Goal: Task Accomplishment & Management: Manage account settings

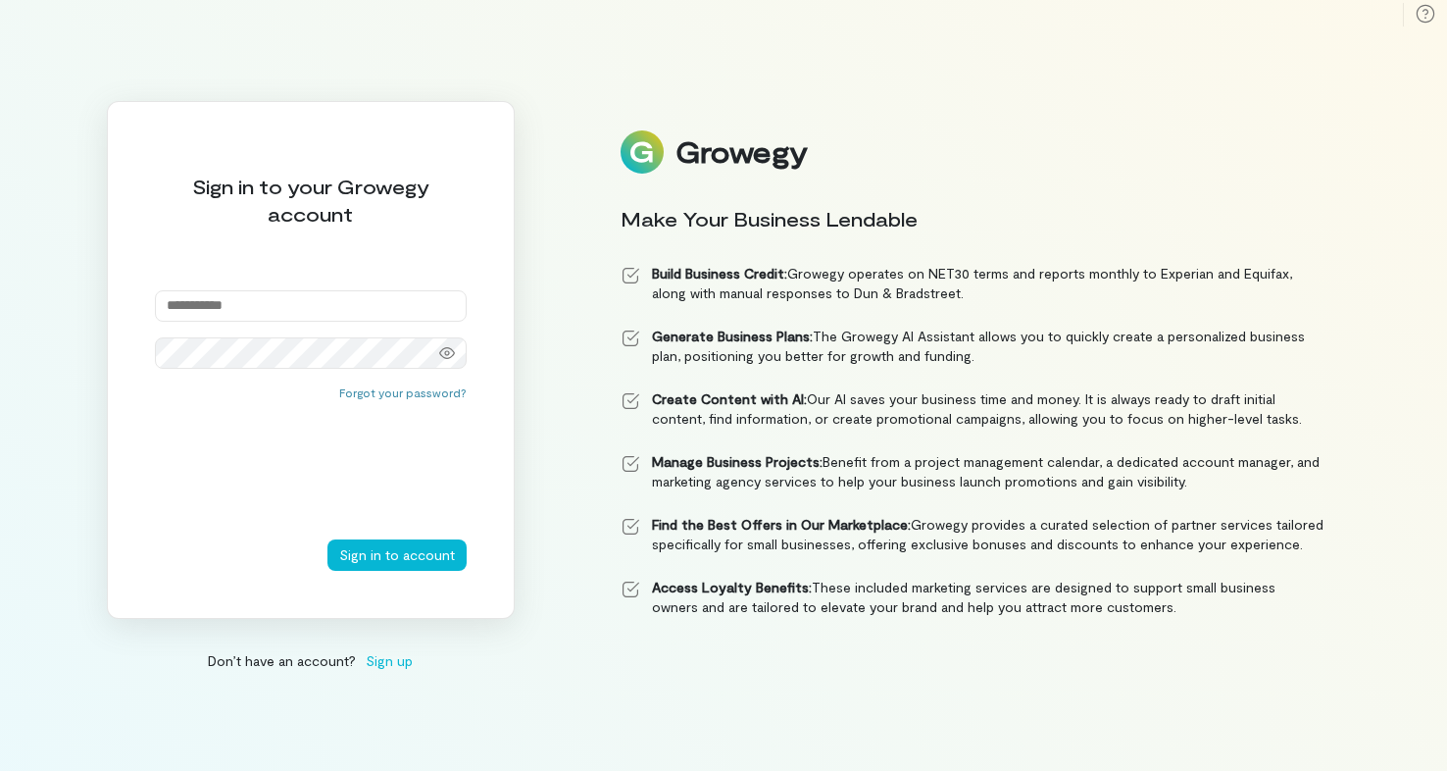
click at [275, 308] on input "email" at bounding box center [311, 305] width 312 height 31
click at [375, 556] on button "Sign in to account" at bounding box center [396, 554] width 139 height 31
click at [318, 310] on input "email" at bounding box center [311, 305] width 312 height 31
type input "**********"
click at [442, 354] on icon at bounding box center [447, 353] width 16 height 16
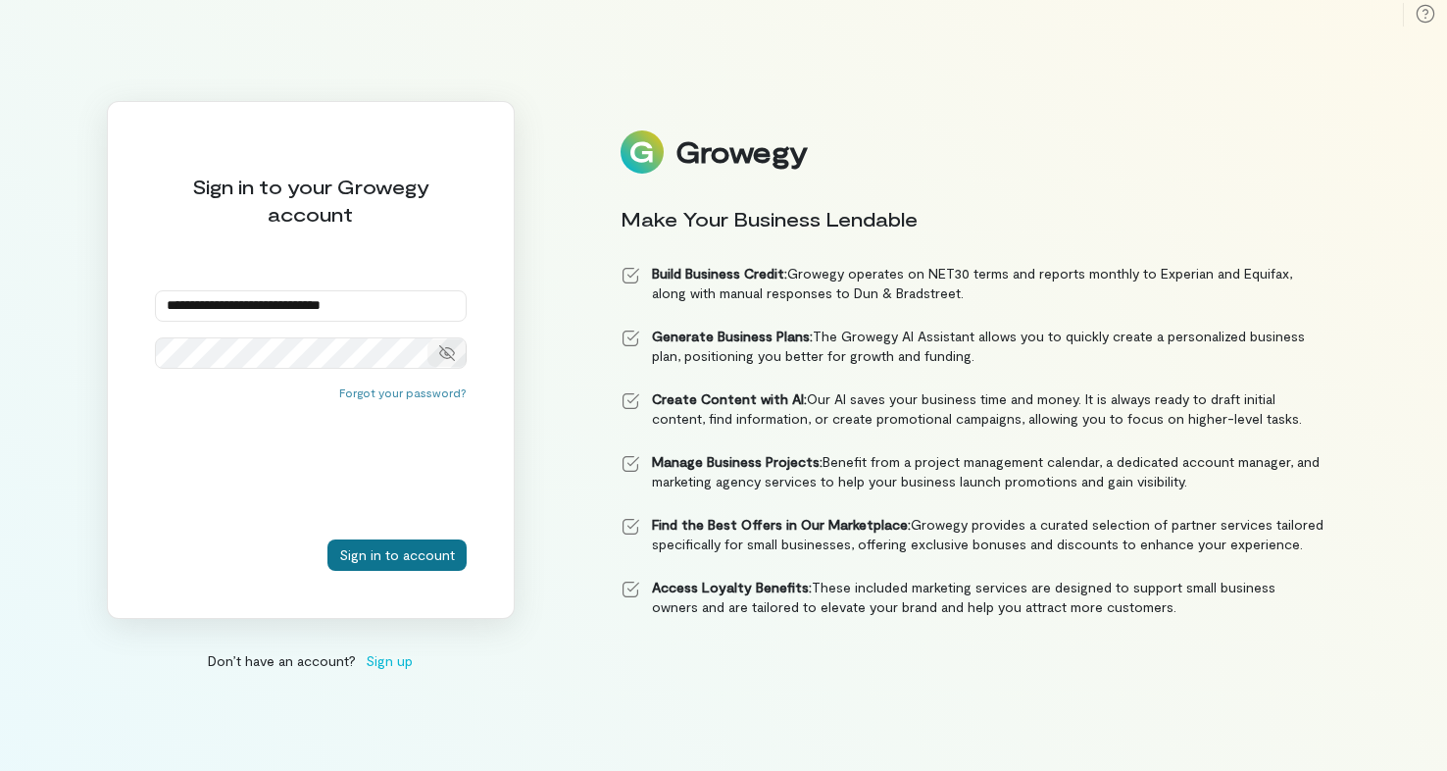
click at [394, 563] on button "Sign in to account" at bounding box center [396, 554] width 139 height 31
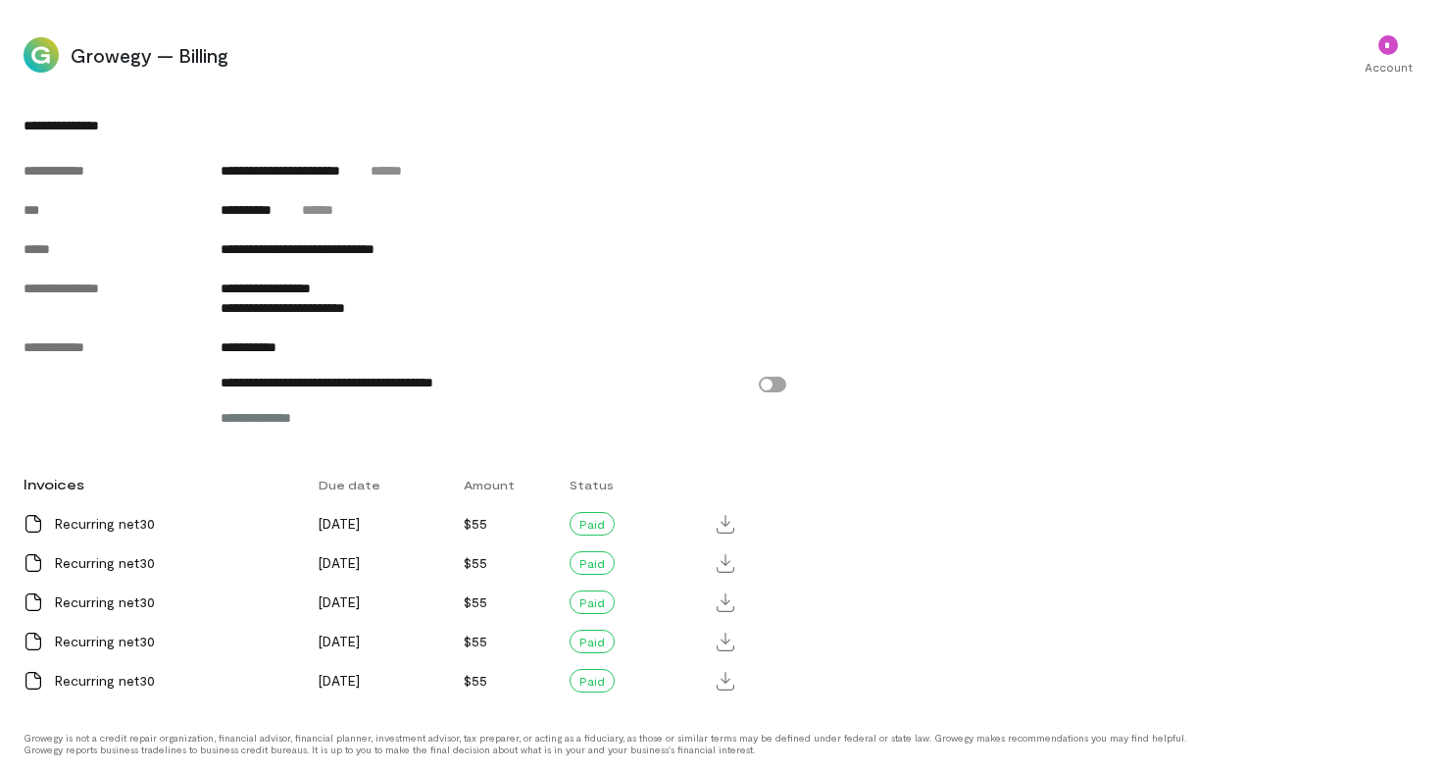
scroll to position [896, 0]
